Goal: Navigation & Orientation: Find specific page/section

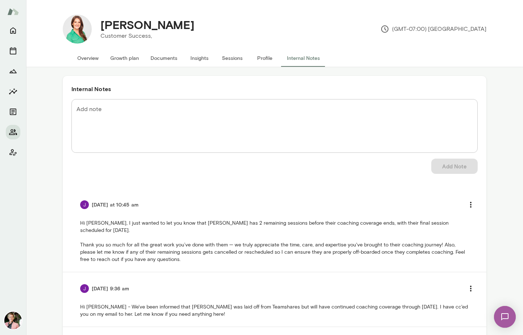
click at [233, 59] on button "Sessions" at bounding box center [232, 57] width 33 height 17
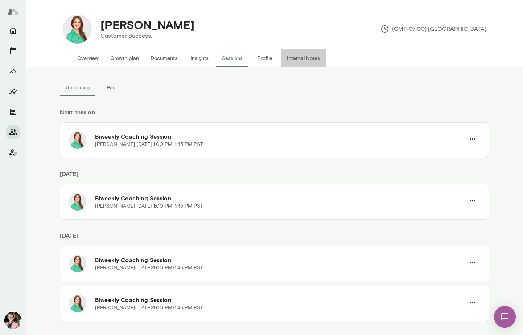
click at [305, 58] on button "Internal Notes" at bounding box center [303, 57] width 45 height 17
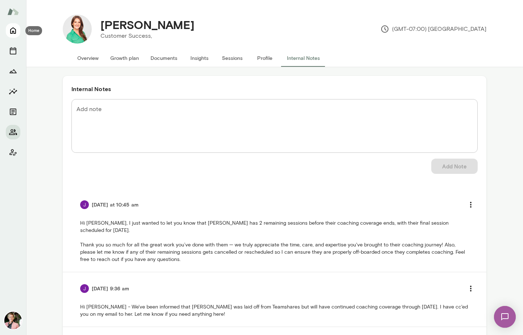
click at [11, 28] on icon "Home" at bounding box center [13, 31] width 6 height 7
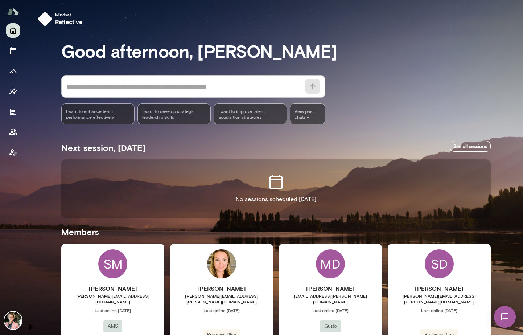
click at [506, 316] on img at bounding box center [505, 317] width 30 height 30
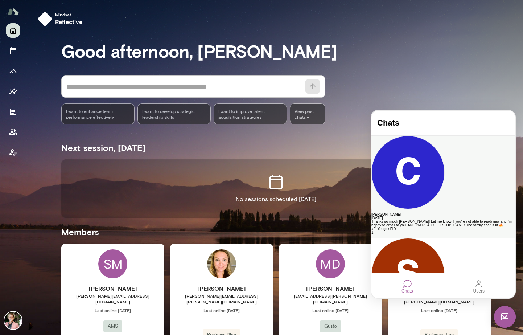
click at [428, 220] on div "Thanks so much [PERSON_NAME]! Let me know if you're not able to read/view and I…" at bounding box center [443, 225] width 143 height 11
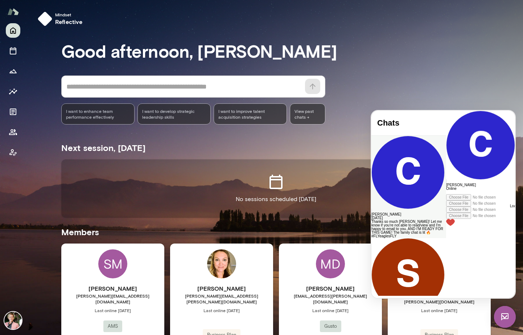
scroll to position [544, 0]
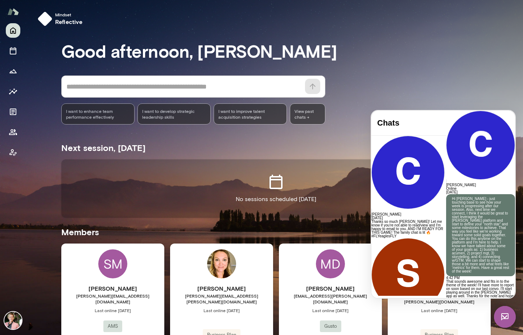
click at [345, 170] on div "No sessions scheduled [DATE]" at bounding box center [276, 188] width 430 height 58
click at [429, 49] on h3 "Good afternoon, [PERSON_NAME]" at bounding box center [276, 51] width 430 height 20
